Goal: Use online tool/utility: Utilize a website feature to perform a specific function

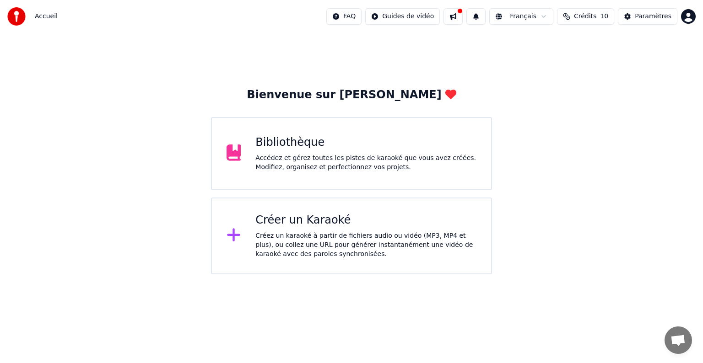
click at [377, 207] on div "Créer un Karaoké Créez un karaoké à partir de fichiers audio ou vidéo (MP3, MP4…" at bounding box center [351, 236] width 281 height 77
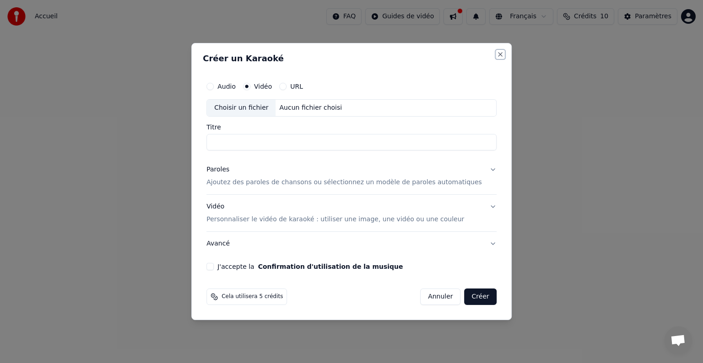
click at [496, 52] on button "Close" at bounding box center [499, 54] width 7 height 7
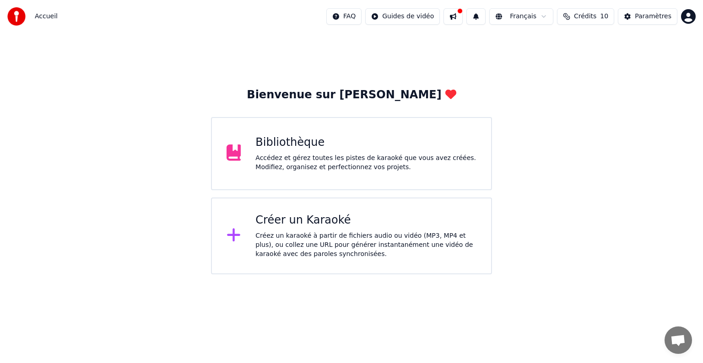
click at [463, 17] on button at bounding box center [452, 16] width 19 height 16
click at [400, 50] on div "Bienvenue sur Youka Bibliothèque Accédez et gérez toutes les pistes de karaoké …" at bounding box center [351, 154] width 703 height 242
click at [422, 149] on div "Bibliothèque" at bounding box center [365, 142] width 221 height 15
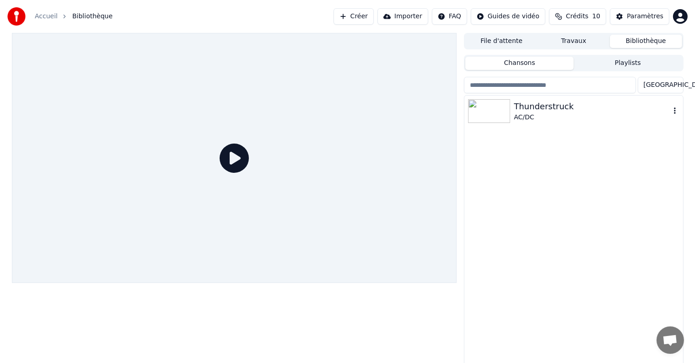
click at [490, 115] on img at bounding box center [489, 111] width 42 height 24
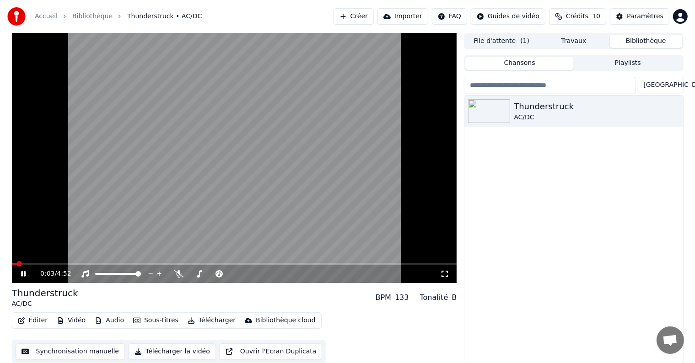
click at [70, 351] on button "Synchronisation manuelle" at bounding box center [71, 352] width 110 height 16
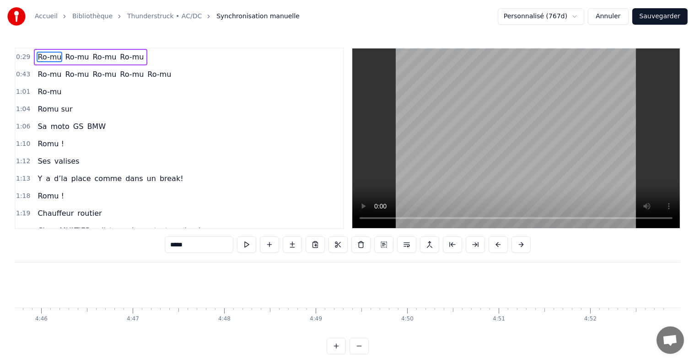
scroll to position [0, 26148]
